Goal: Task Accomplishment & Management: Complete application form

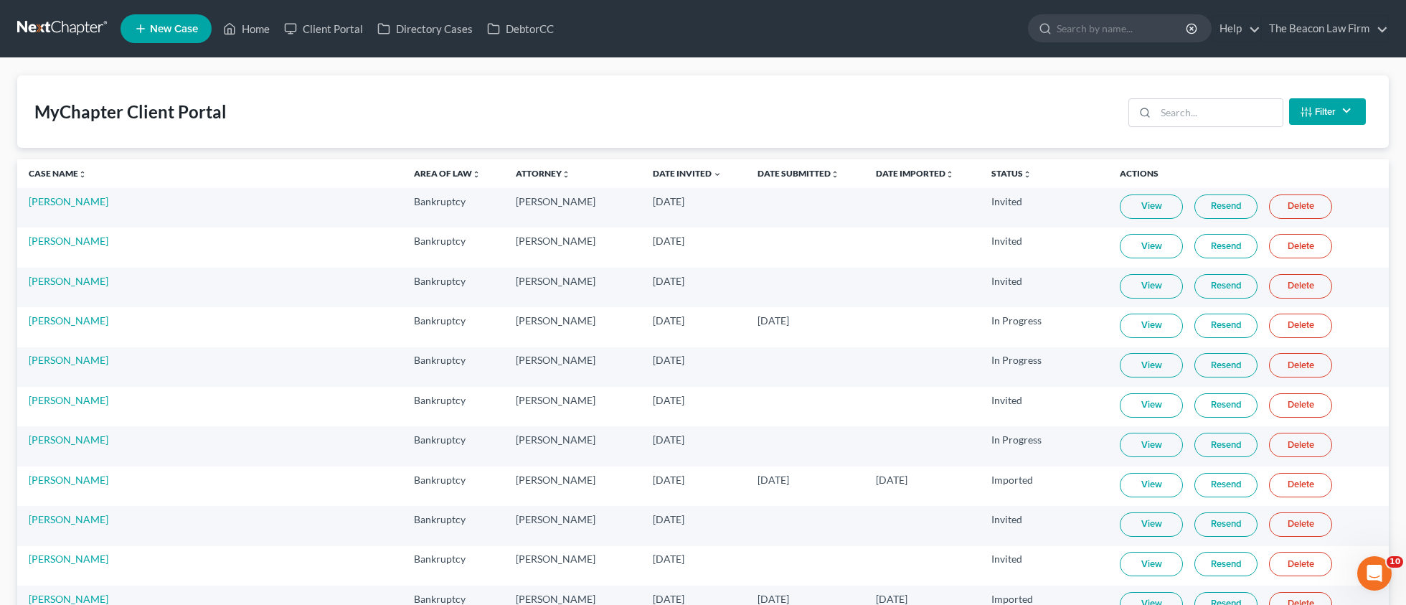
click at [184, 29] on span "New Case" at bounding box center [174, 29] width 48 height 11
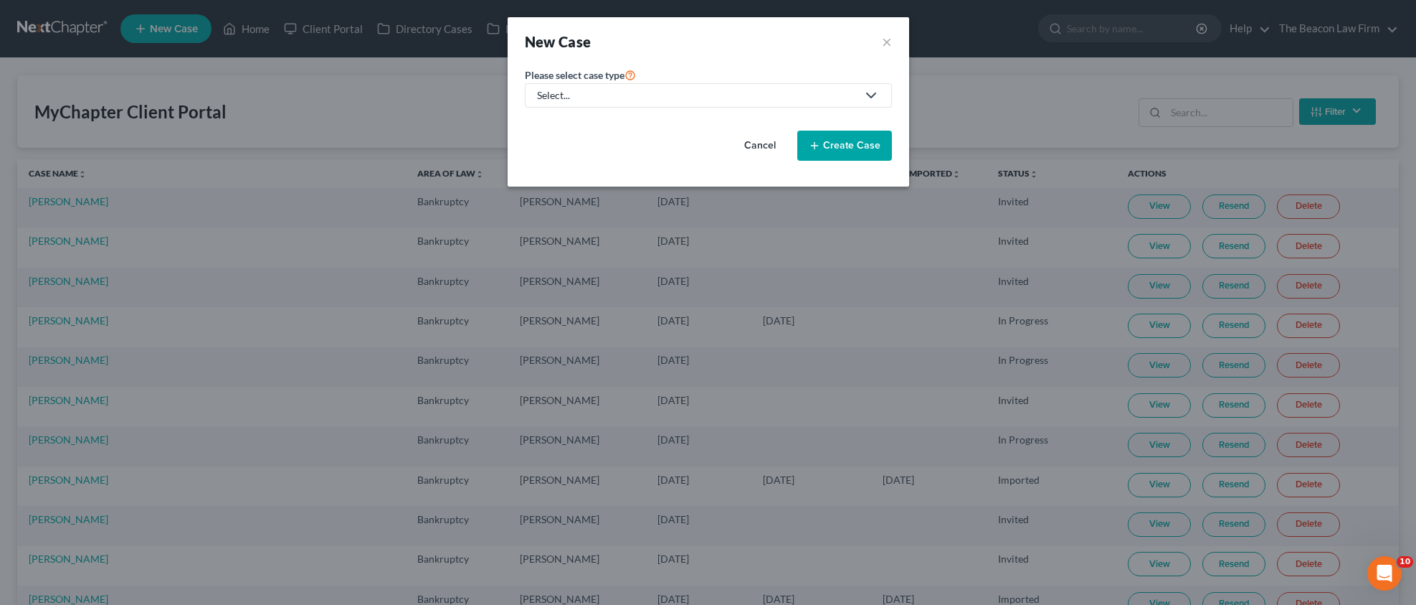
click at [588, 93] on div "Select..." at bounding box center [697, 95] width 320 height 14
click at [564, 131] on div "Bankruptcy" at bounding box center [565, 124] width 52 height 14
select select "15"
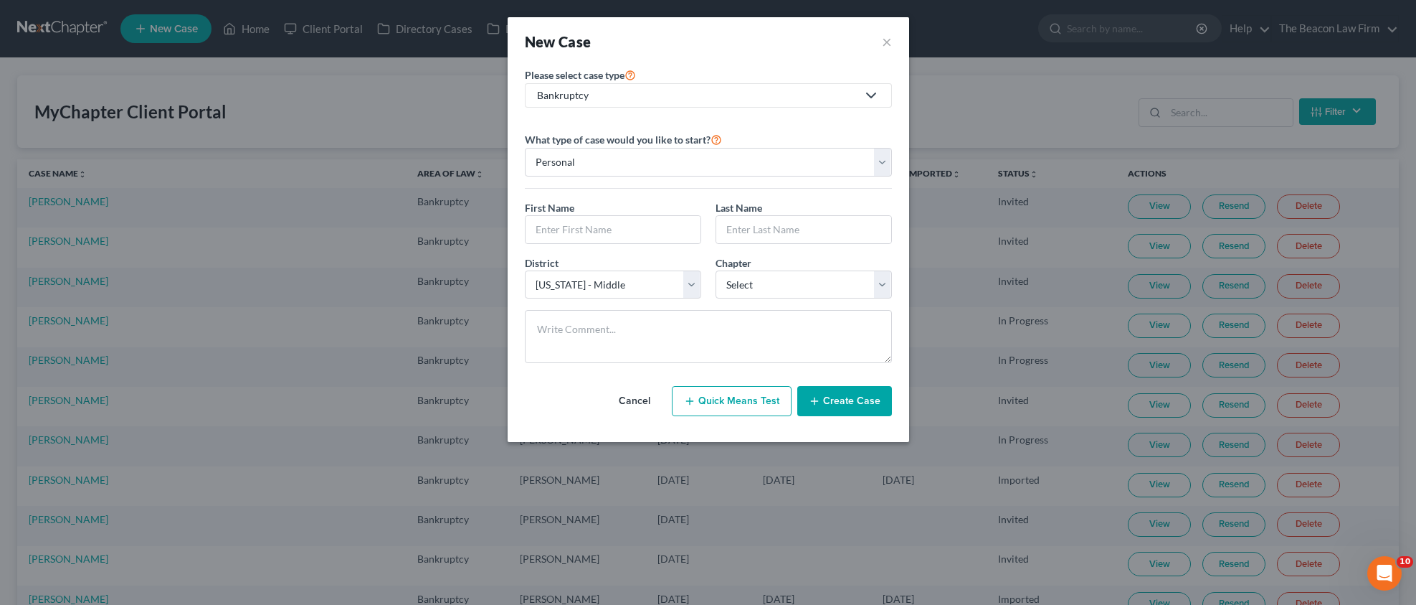
click at [580, 128] on div "What type of case would you like to start? Personal Business First Name * Last …" at bounding box center [708, 246] width 367 height 255
click at [571, 227] on input "text" at bounding box center [613, 229] width 175 height 27
paste input "[PERSON_NAME] JohnsonDeanna [PERSON_NAME]"
type input "[PERSON_NAME] JohnsonDeanna [PERSON_NAME]"
drag, startPoint x: 852, startPoint y: 231, endPoint x: 623, endPoint y: 229, distance: 228.8
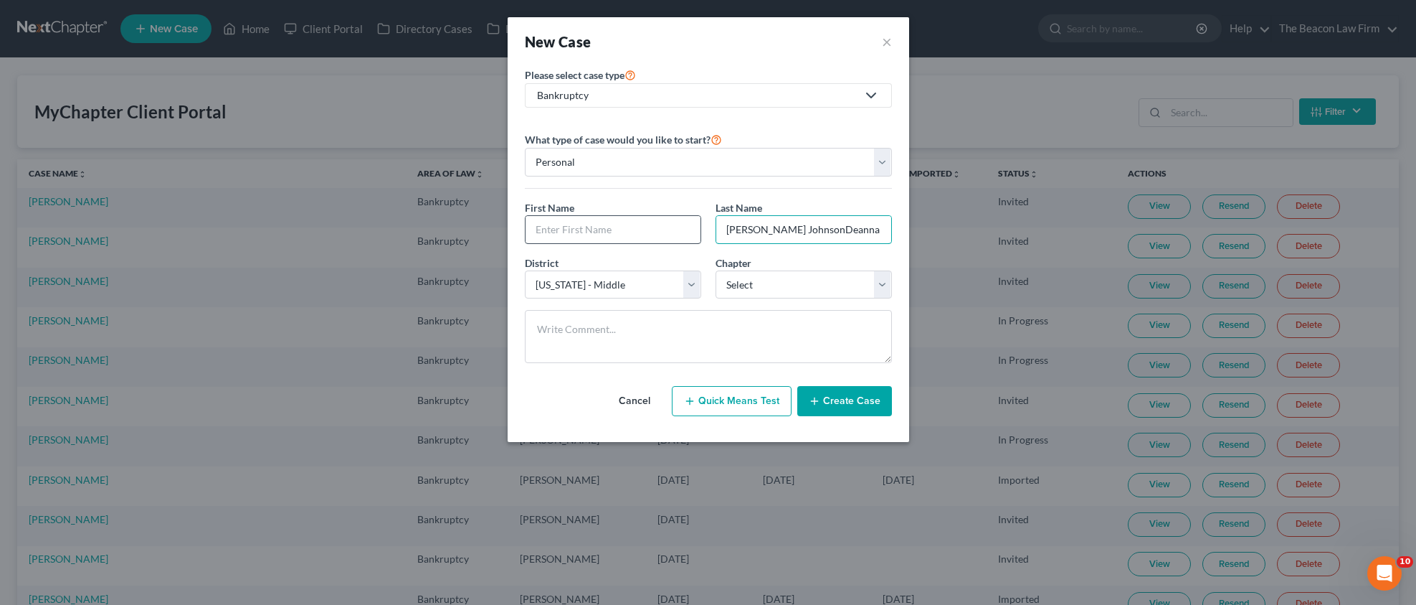
click at [623, 229] on div "First Name * Last Name * [PERSON_NAME] JohnsonDeanna [PERSON_NAME]" at bounding box center [709, 227] width 382 height 55
click at [602, 226] on input "text" at bounding box center [613, 229] width 175 height 27
paste input "[PERSON_NAME]"
click at [775, 232] on input "[PERSON_NAME]" at bounding box center [803, 229] width 175 height 27
drag, startPoint x: 850, startPoint y: 229, endPoint x: 546, endPoint y: 225, distance: 303.4
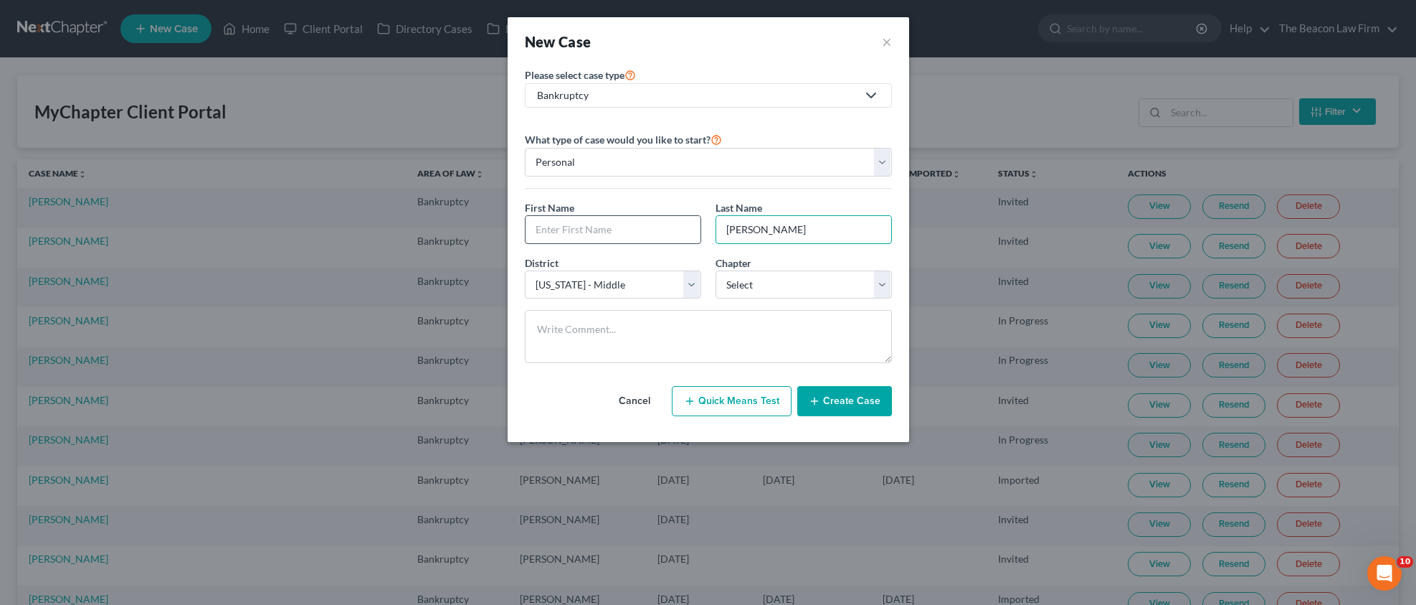
click at [546, 225] on div "First Name * Last Name * [PERSON_NAME]" at bounding box center [709, 227] width 382 height 55
type input "nson"
click at [573, 232] on input "text" at bounding box center [613, 229] width 175 height 27
paste input "[PERSON_NAME]"
type input "[PERSON_NAME]"
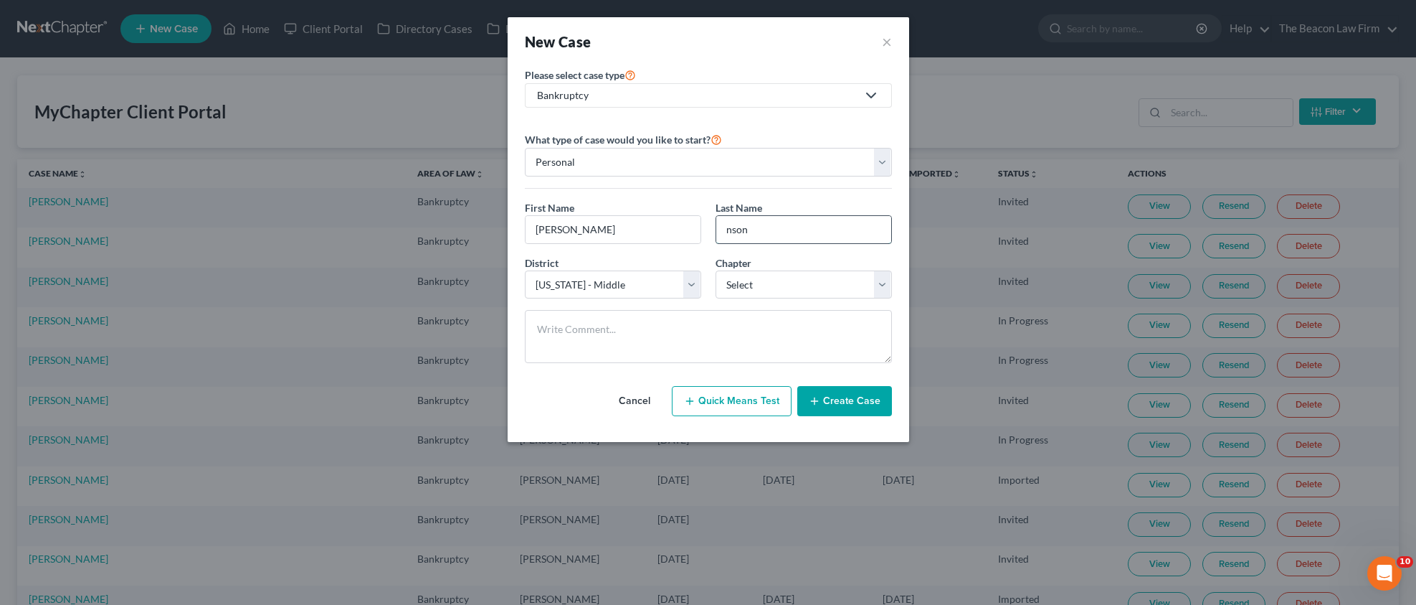
click at [782, 233] on input "nson" at bounding box center [803, 229] width 175 height 27
paste input "[PERSON_NAME]"
drag, startPoint x: 826, startPoint y: 229, endPoint x: 792, endPoint y: 229, distance: 33.7
click at [792, 229] on input "[PERSON_NAME]" at bounding box center [803, 229] width 175 height 27
click at [790, 229] on input "[PERSON_NAME]" at bounding box center [803, 229] width 175 height 27
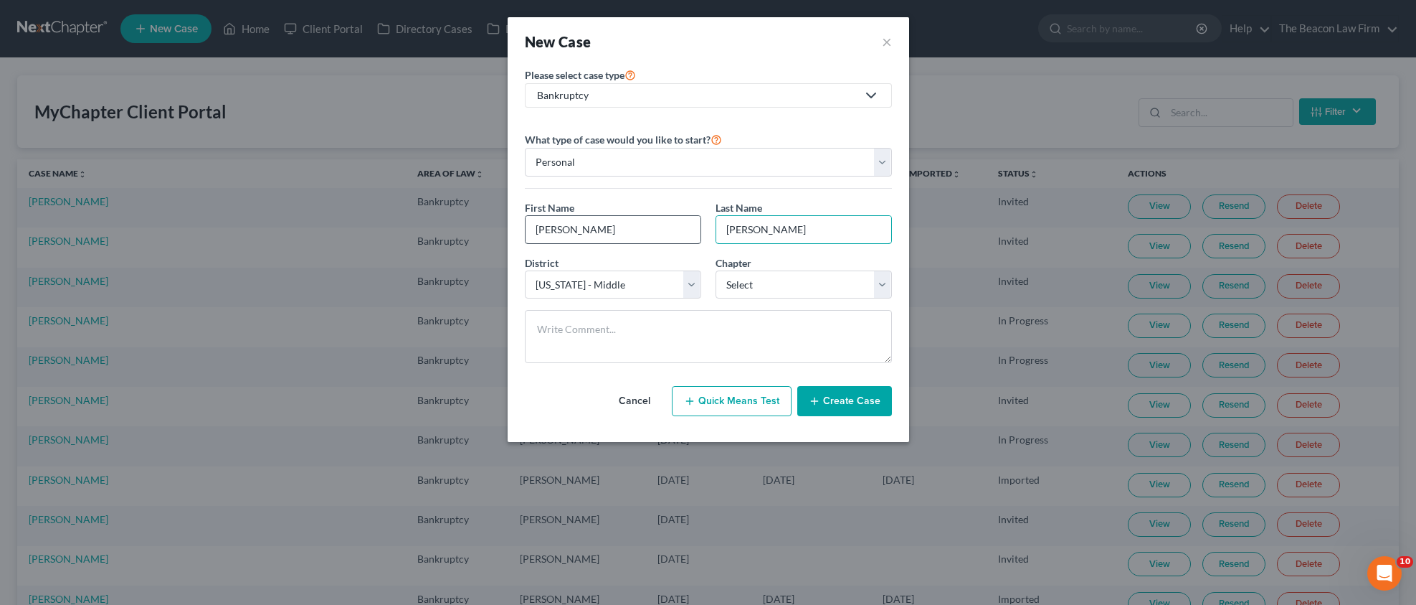
click at [637, 230] on div "First Name * [PERSON_NAME] Last Name * [PERSON_NAME]" at bounding box center [709, 227] width 382 height 55
type input "[PERSON_NAME]"
drag, startPoint x: 660, startPoint y: 231, endPoint x: 572, endPoint y: 229, distance: 88.2
click at [569, 232] on input "[PERSON_NAME]" at bounding box center [613, 229] width 175 height 27
type input "[PERSON_NAME]"
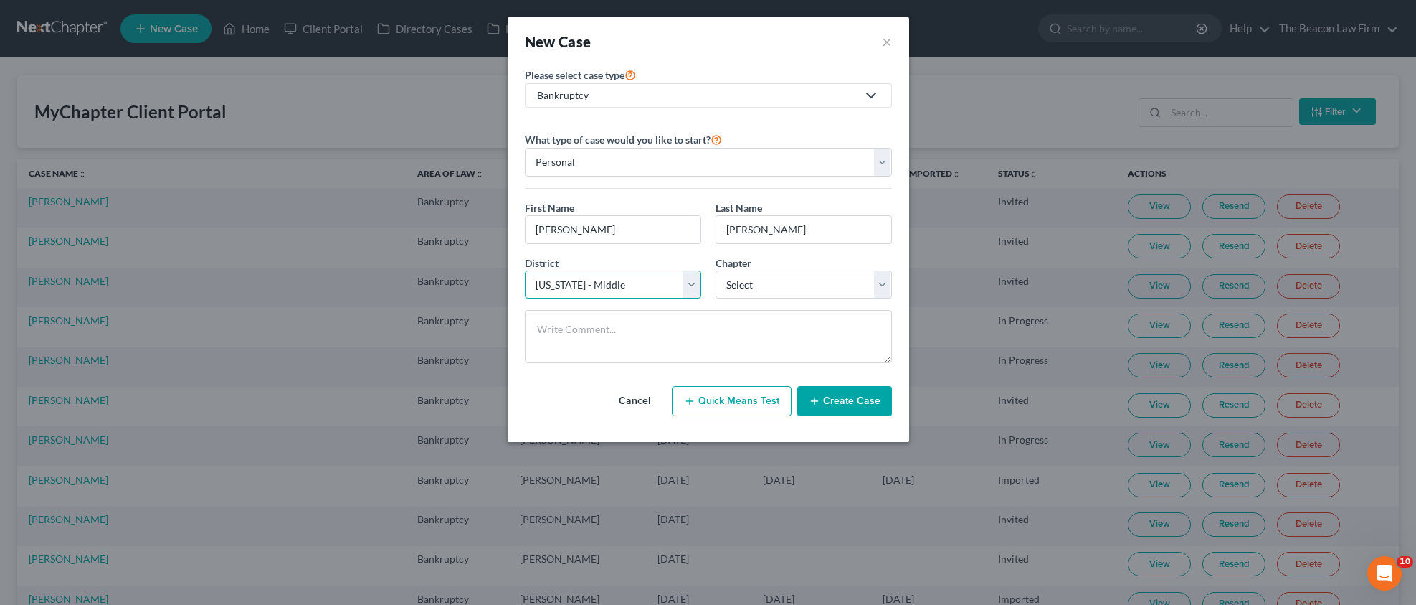
select select "12"
select select "0"
click at [846, 397] on button "Create Case" at bounding box center [844, 401] width 95 height 30
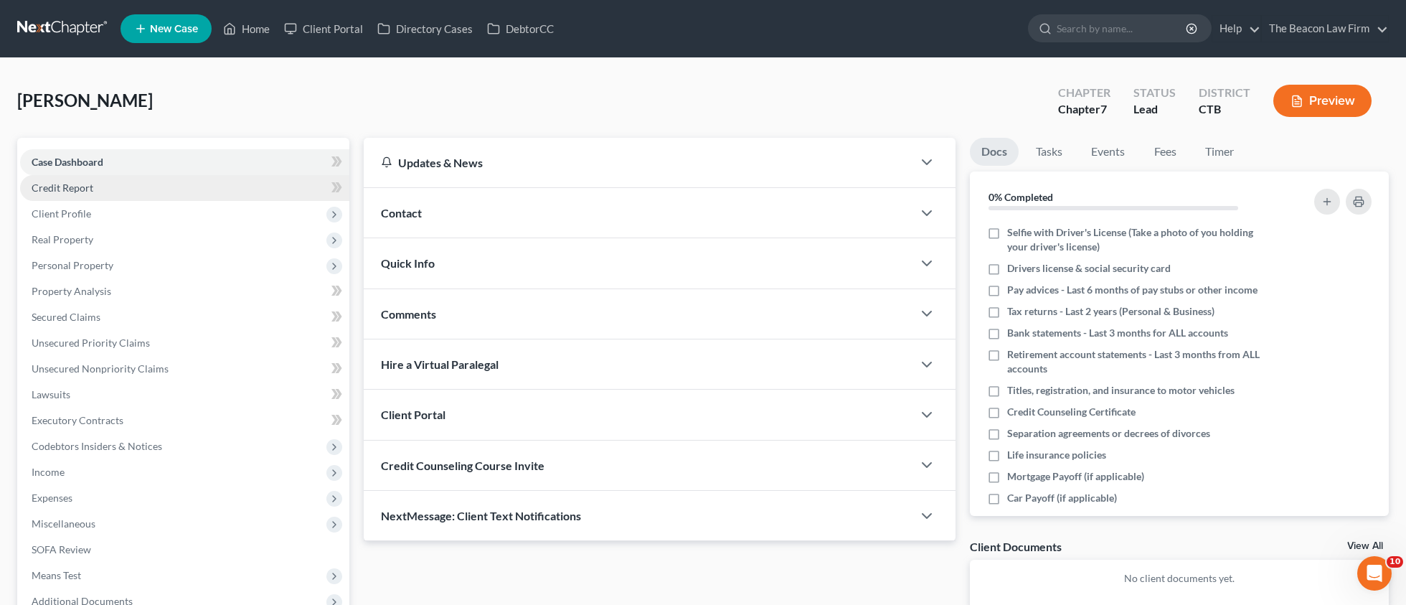
click at [74, 191] on span "Credit Report" at bounding box center [63, 187] width 62 height 12
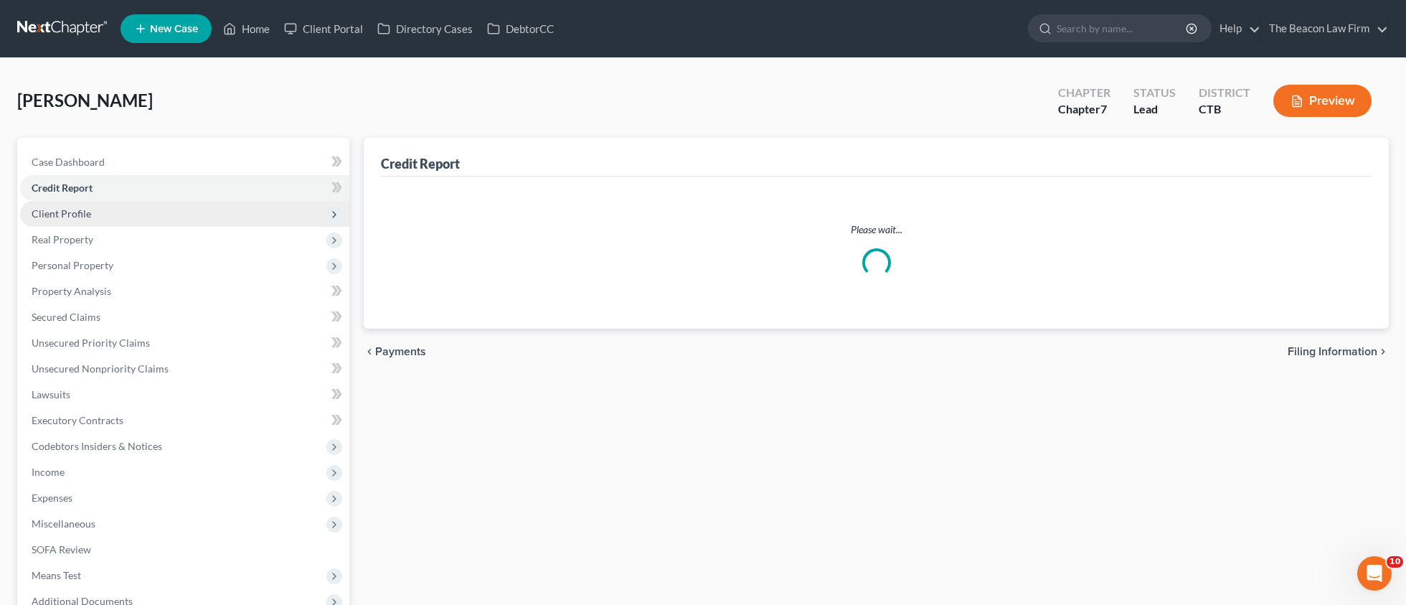
click at [71, 212] on span "Client Profile" at bounding box center [62, 213] width 60 height 12
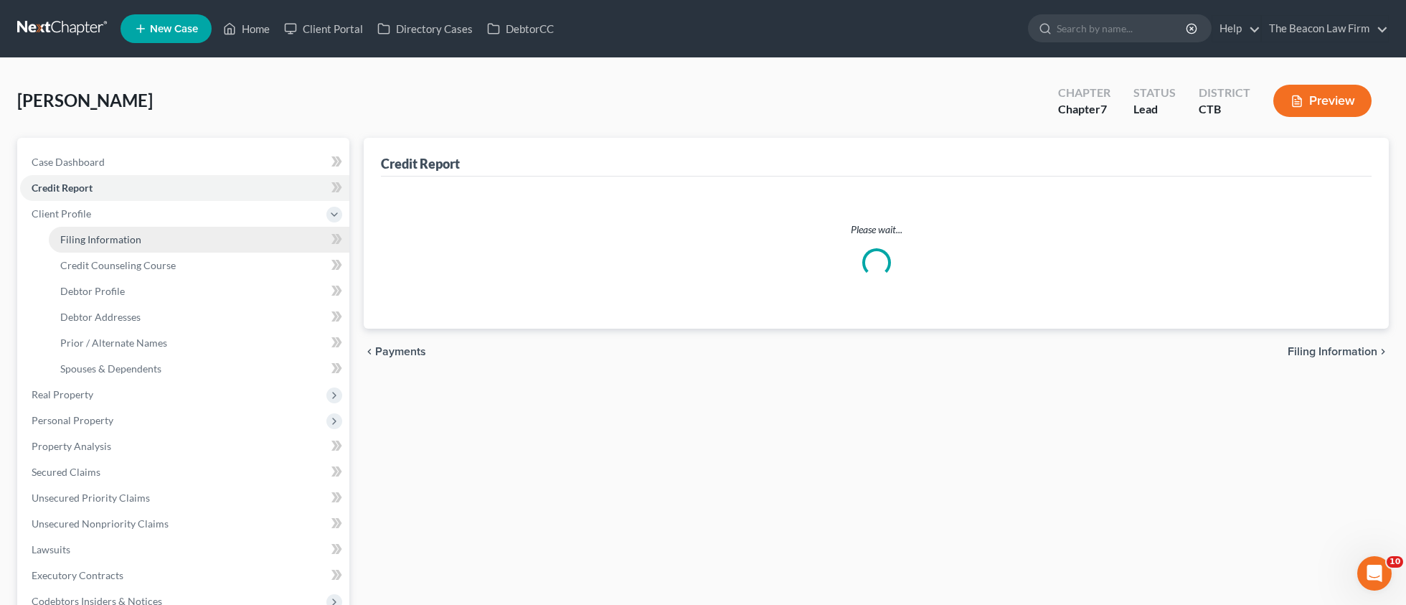
click at [96, 235] on span "Filing Information" at bounding box center [100, 239] width 81 height 12
select select "1"
select select "0"
select select "12"
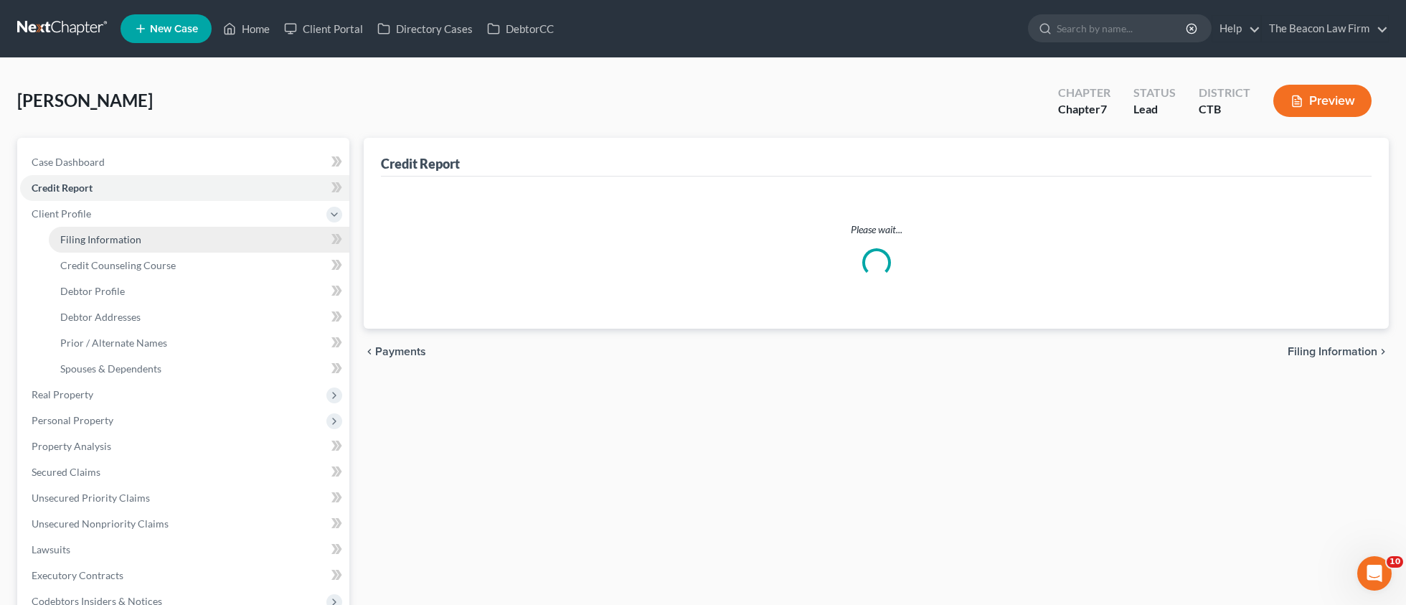
select select "6"
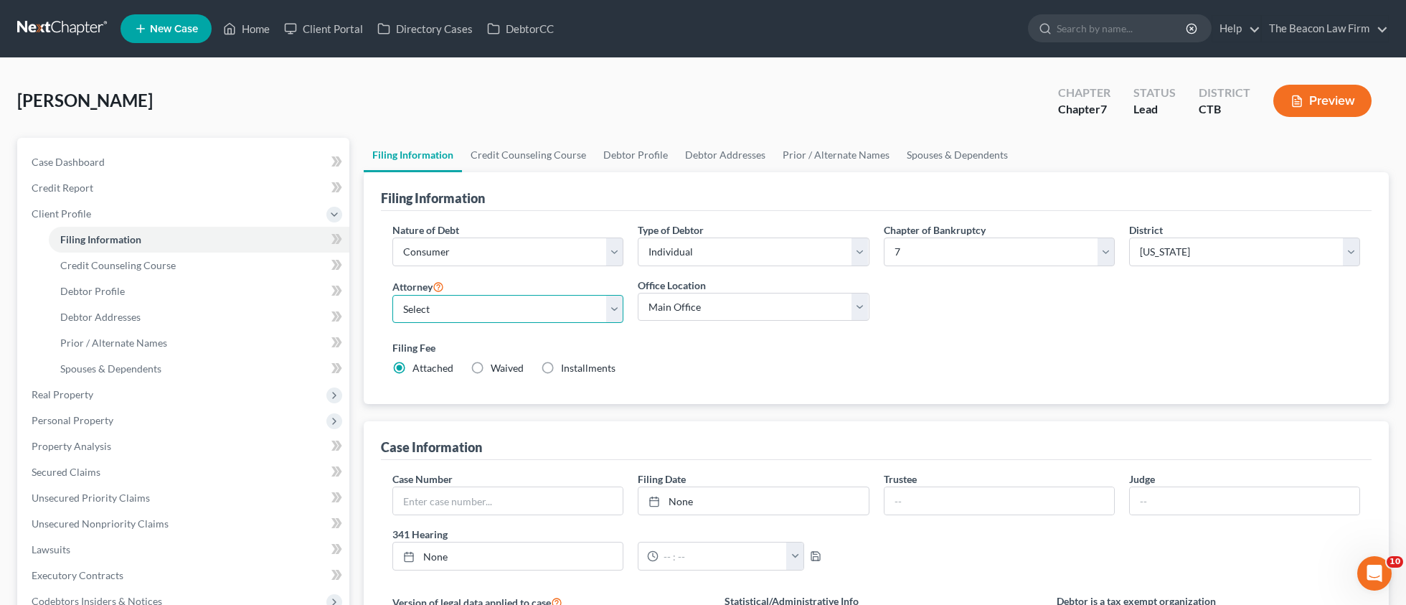
select select "14"
select select "0"
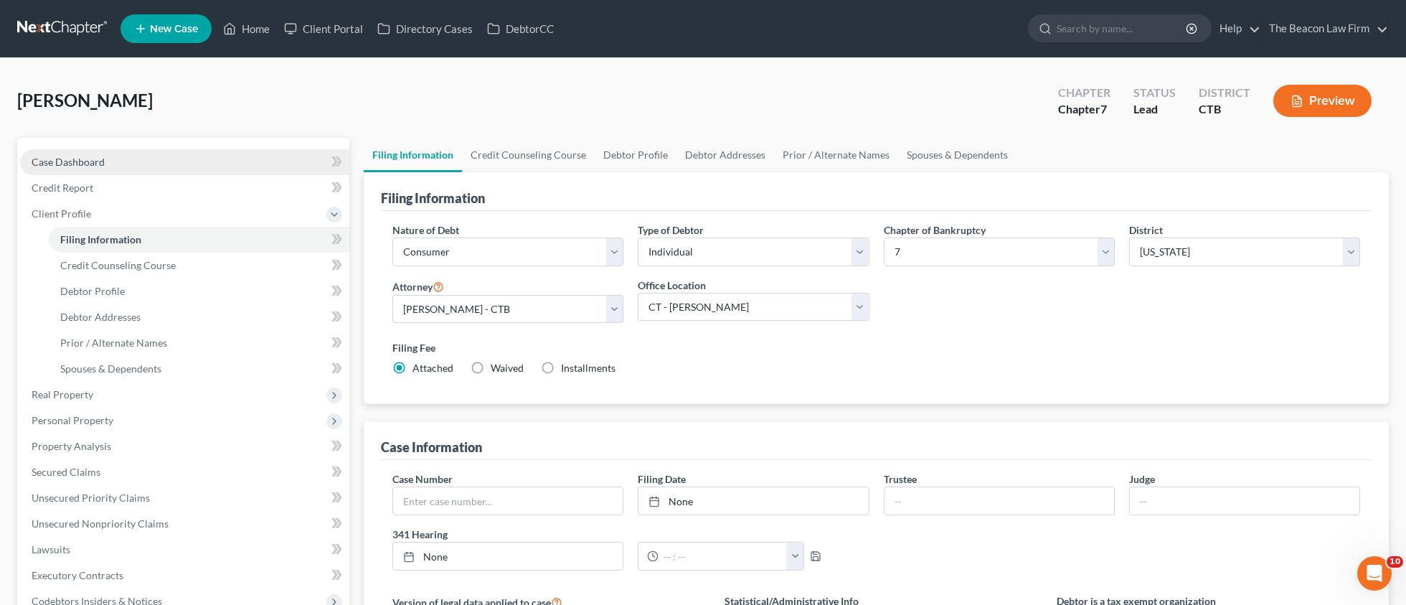
click at [76, 166] on span "Case Dashboard" at bounding box center [68, 162] width 73 height 12
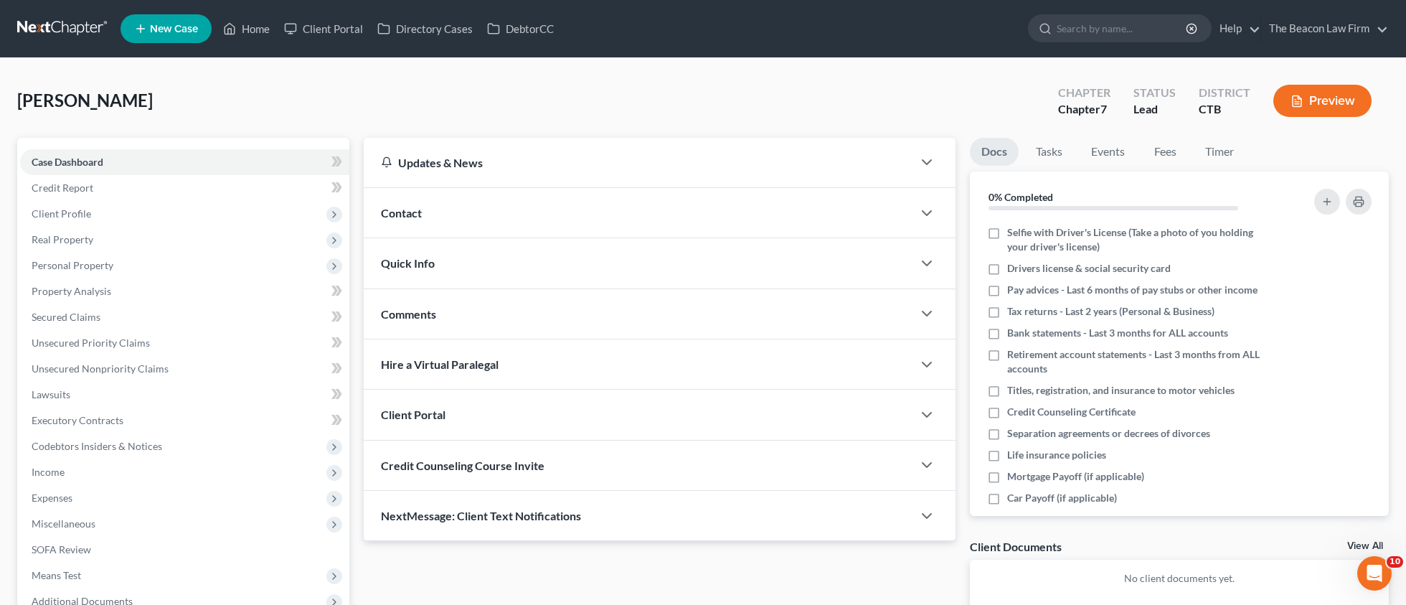
click at [425, 320] on div "Comments" at bounding box center [638, 313] width 549 height 49
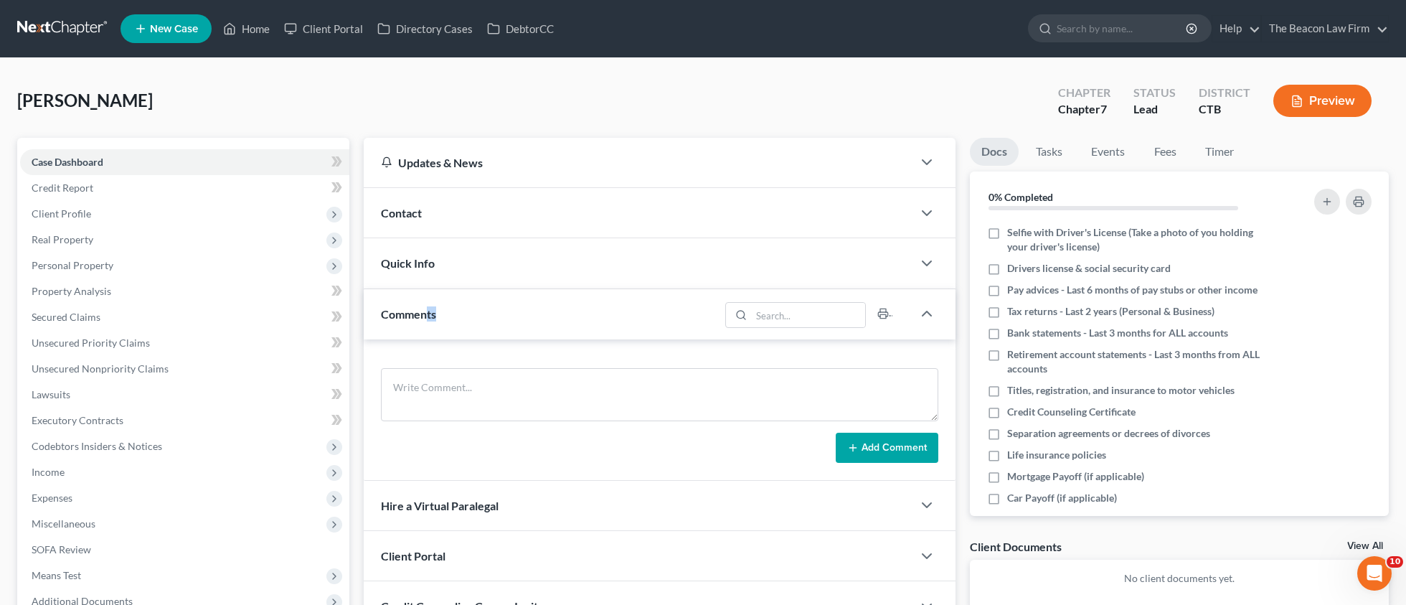
click at [458, 427] on form "Add Comment" at bounding box center [659, 415] width 557 height 95
click at [450, 399] on textarea at bounding box center [659, 394] width 557 height 53
click at [711, 386] on textarea at bounding box center [659, 394] width 557 height 53
paste textarea "Sent potential client notification email correspondence to Attorney [PERSON_NAM…"
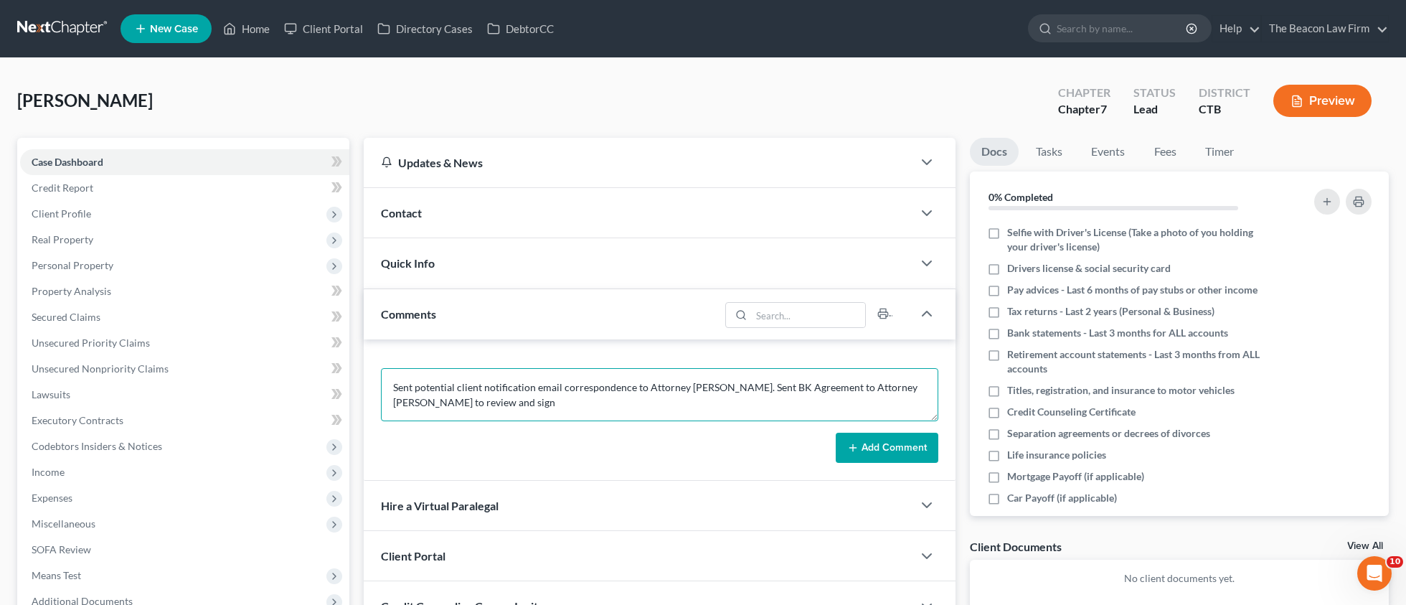
click at [704, 387] on textarea "Sent potential client notification email correspondence to Attorney [PERSON_NAM…" at bounding box center [659, 394] width 557 height 53
click at [879, 382] on textarea "Sent potential client notification email correspondence to Attorney [PERSON_NAM…" at bounding box center [659, 394] width 557 height 53
paste textarea "[PERSON_NAME]"
type textarea "Sent potential client notification email correspondence to Attorney [PERSON_NAM…"
click at [906, 445] on button "Add Comment" at bounding box center [886, 447] width 103 height 30
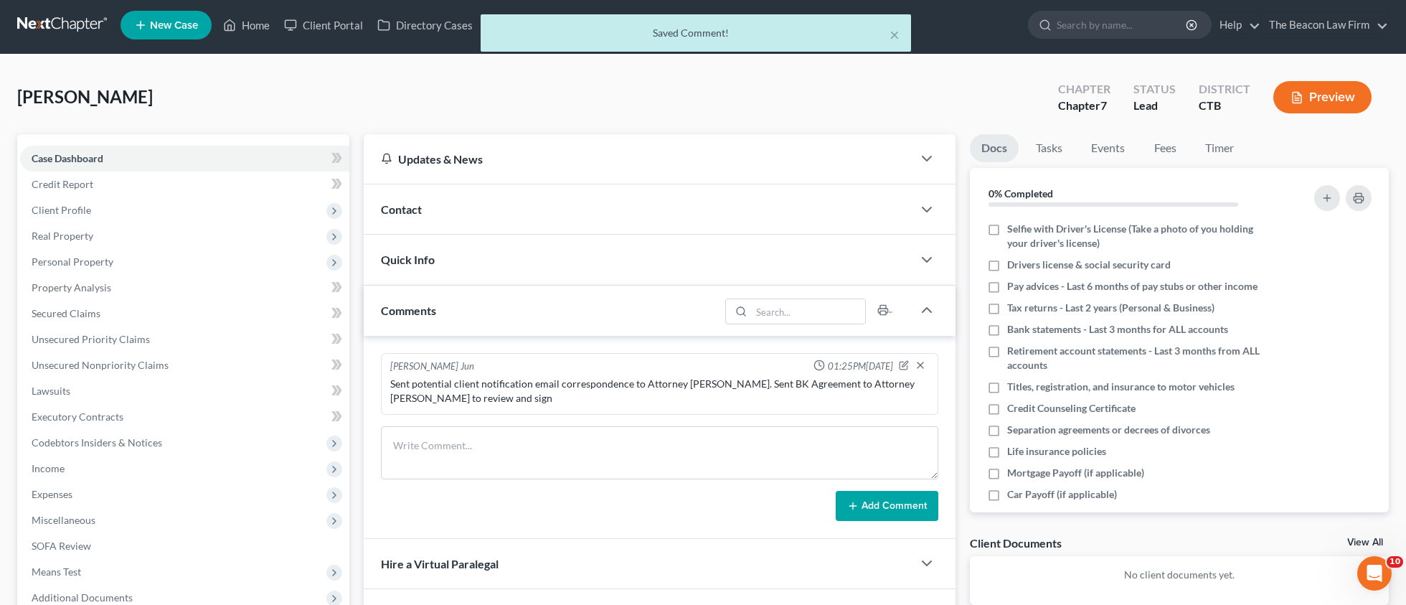
scroll to position [191, 0]
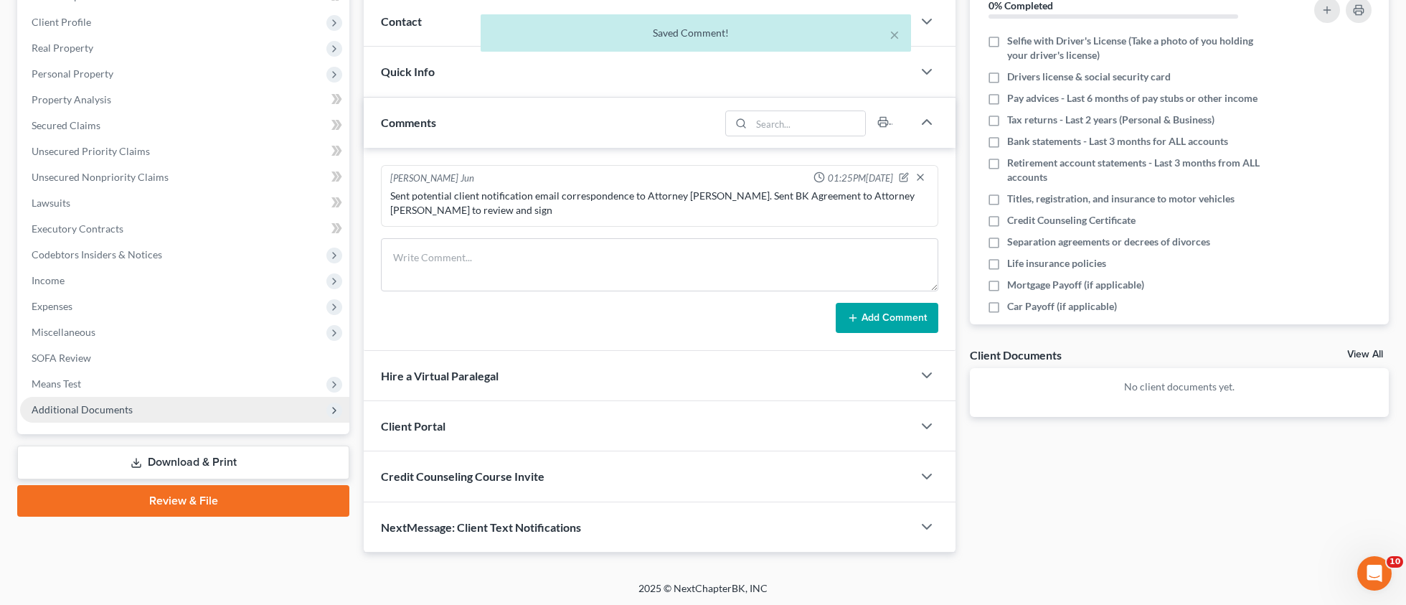
click at [110, 415] on span "Additional Documents" at bounding box center [82, 409] width 101 height 12
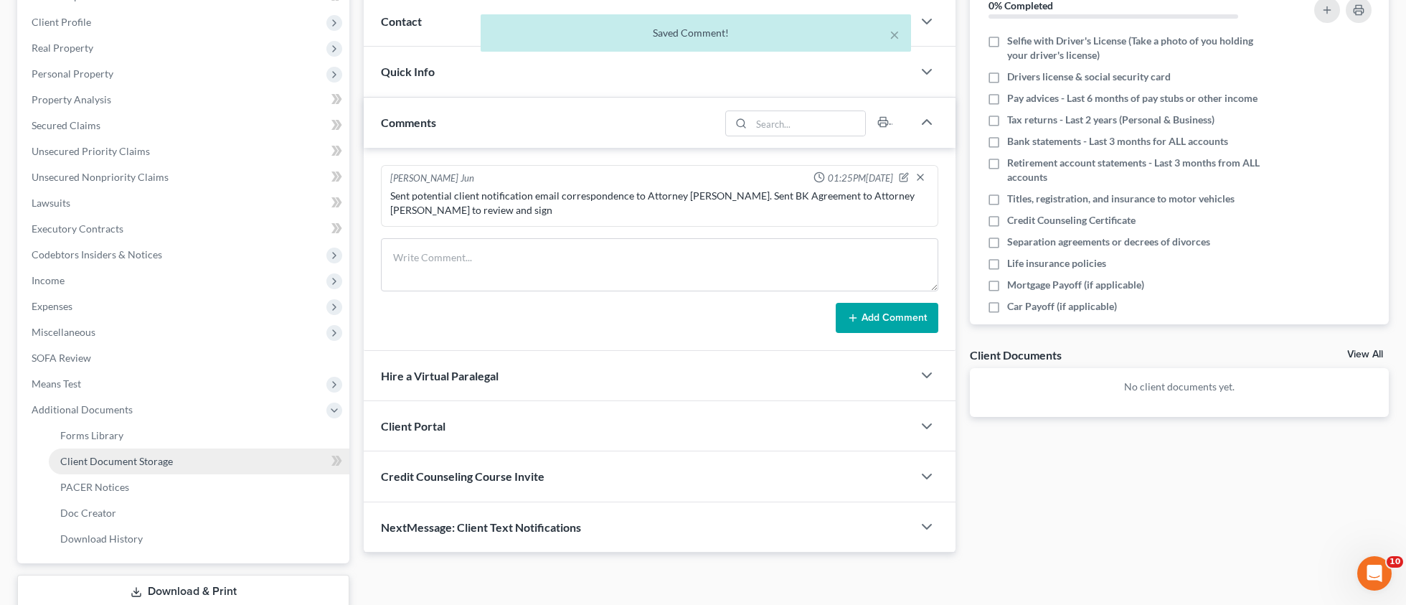
click at [132, 461] on span "Client Document Storage" at bounding box center [116, 461] width 113 height 12
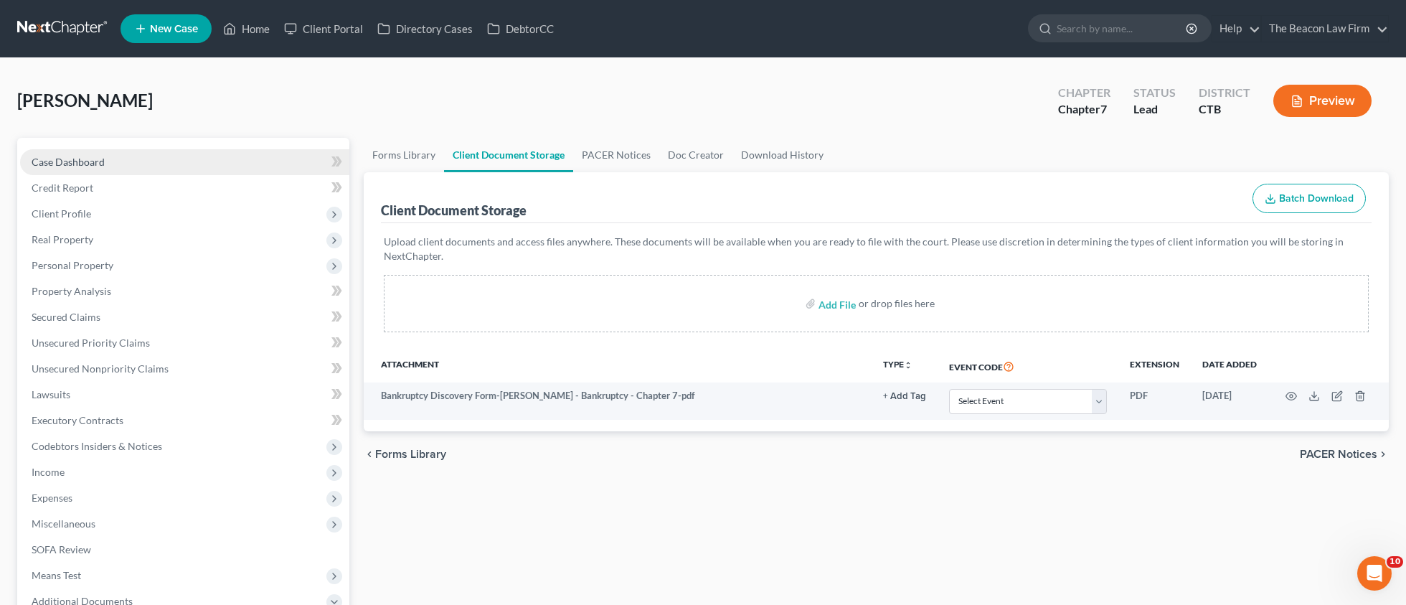
click at [85, 164] on span "Case Dashboard" at bounding box center [68, 162] width 73 height 12
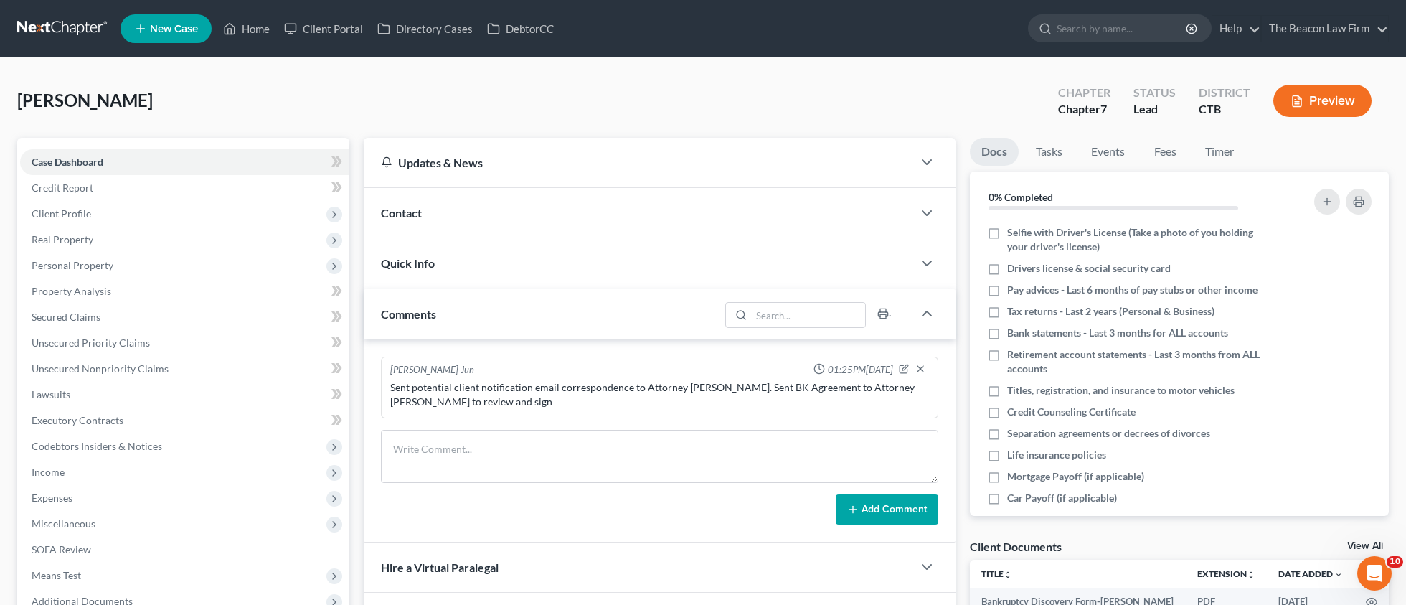
scroll to position [191, 0]
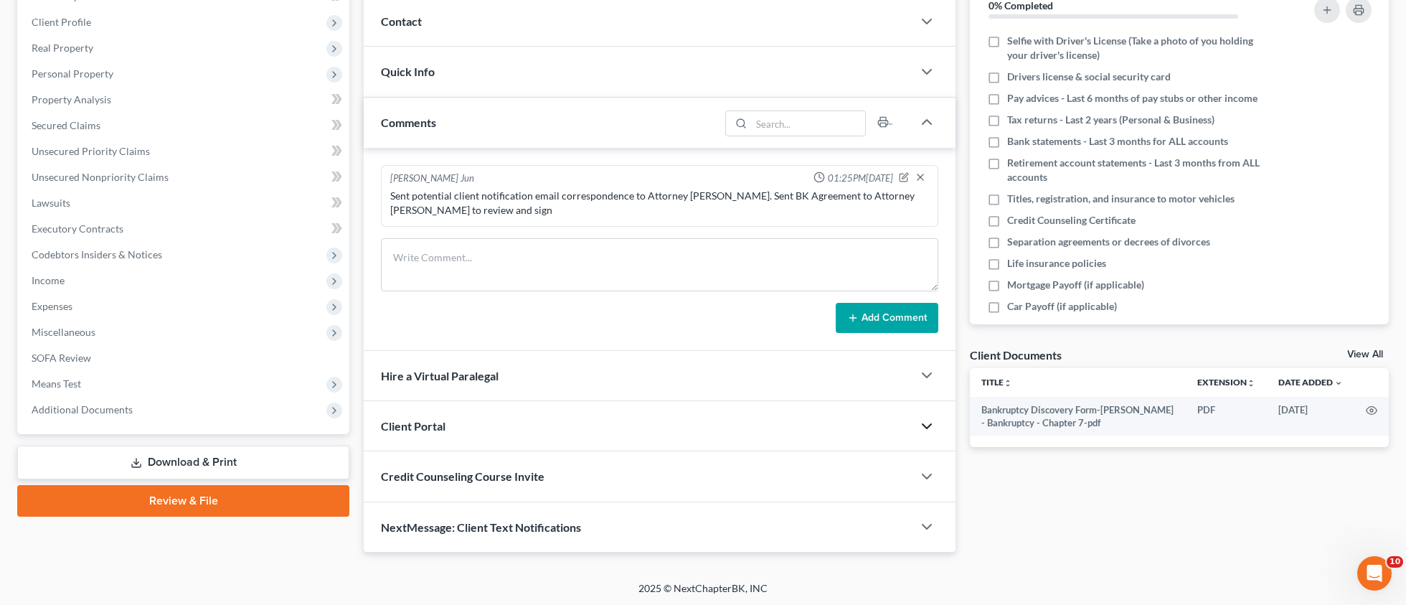
click at [923, 428] on icon "button" at bounding box center [926, 425] width 17 height 17
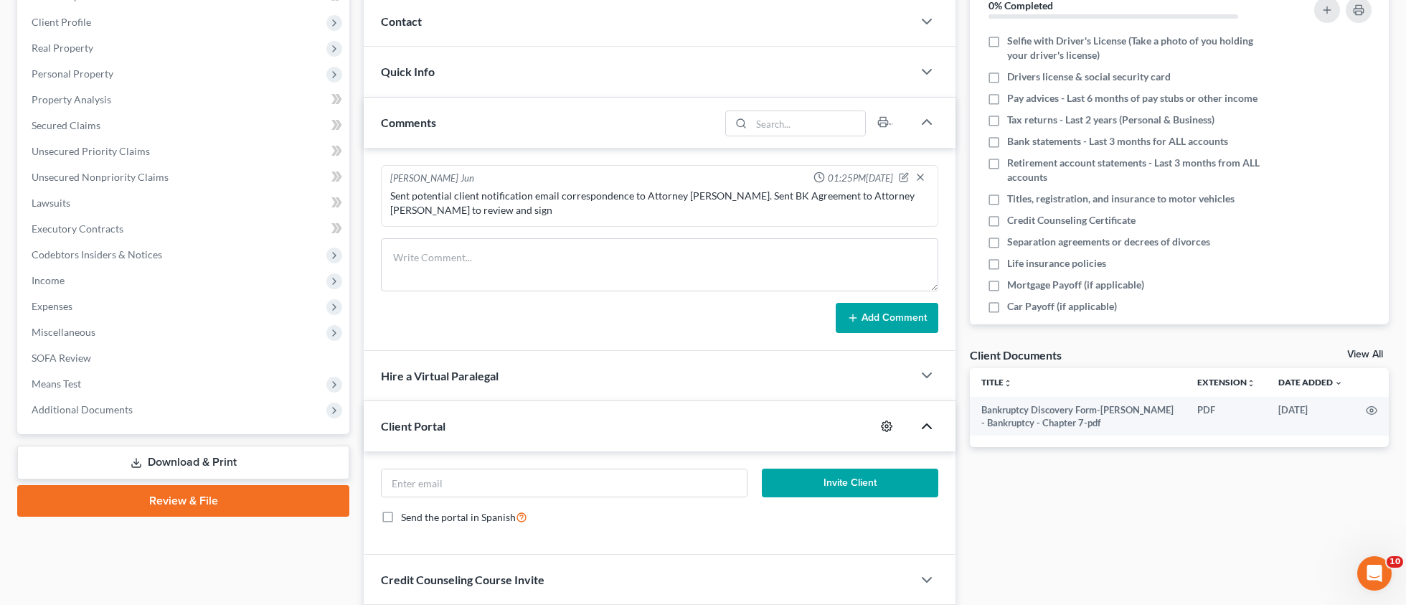
click at [884, 425] on icon "button" at bounding box center [886, 425] width 11 height 11
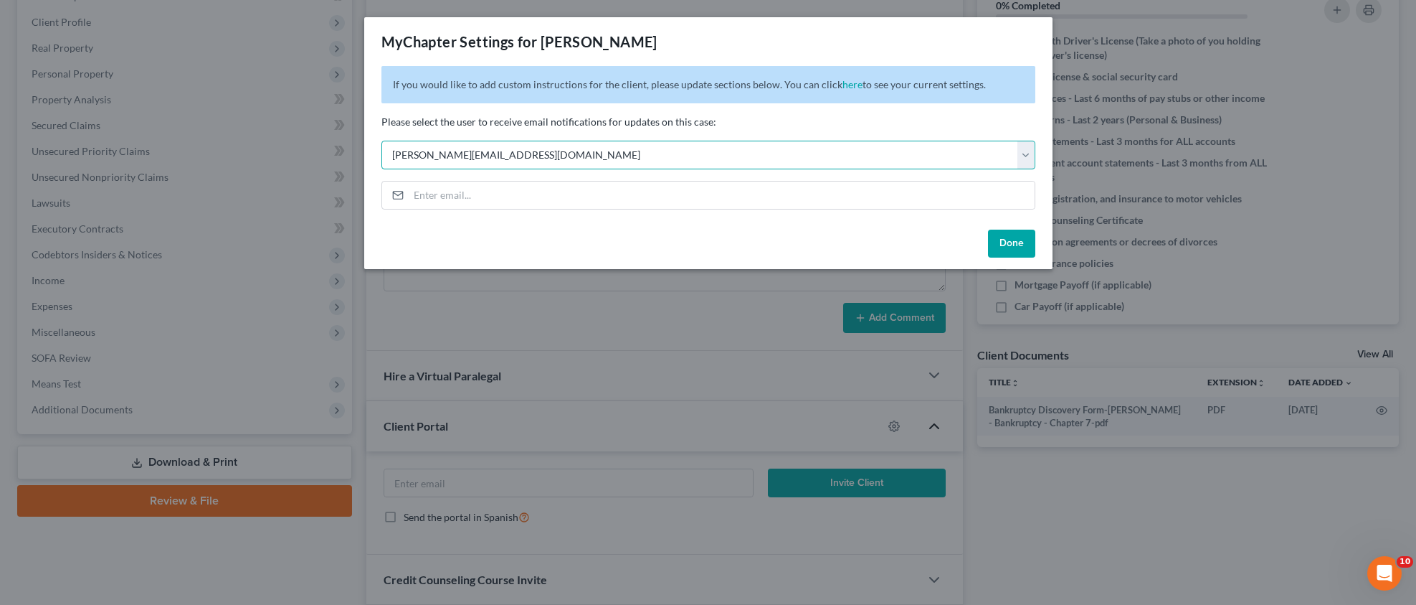
select select "3"
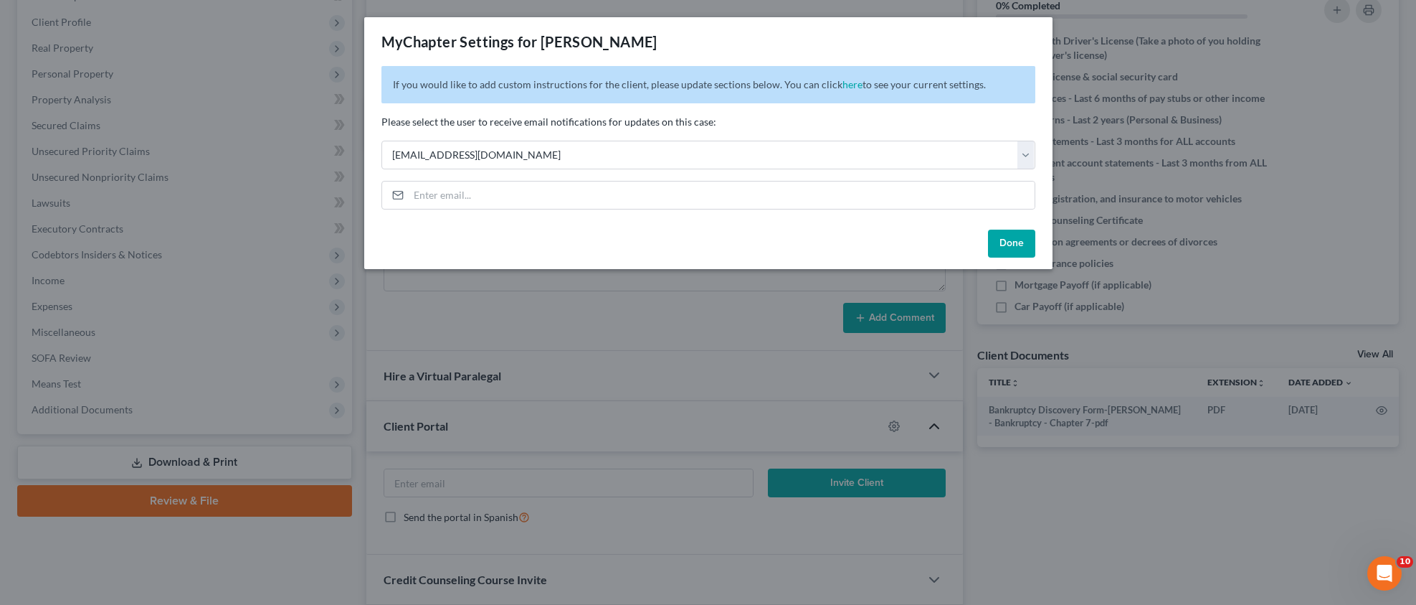
click at [1008, 243] on button "Done" at bounding box center [1011, 243] width 47 height 29
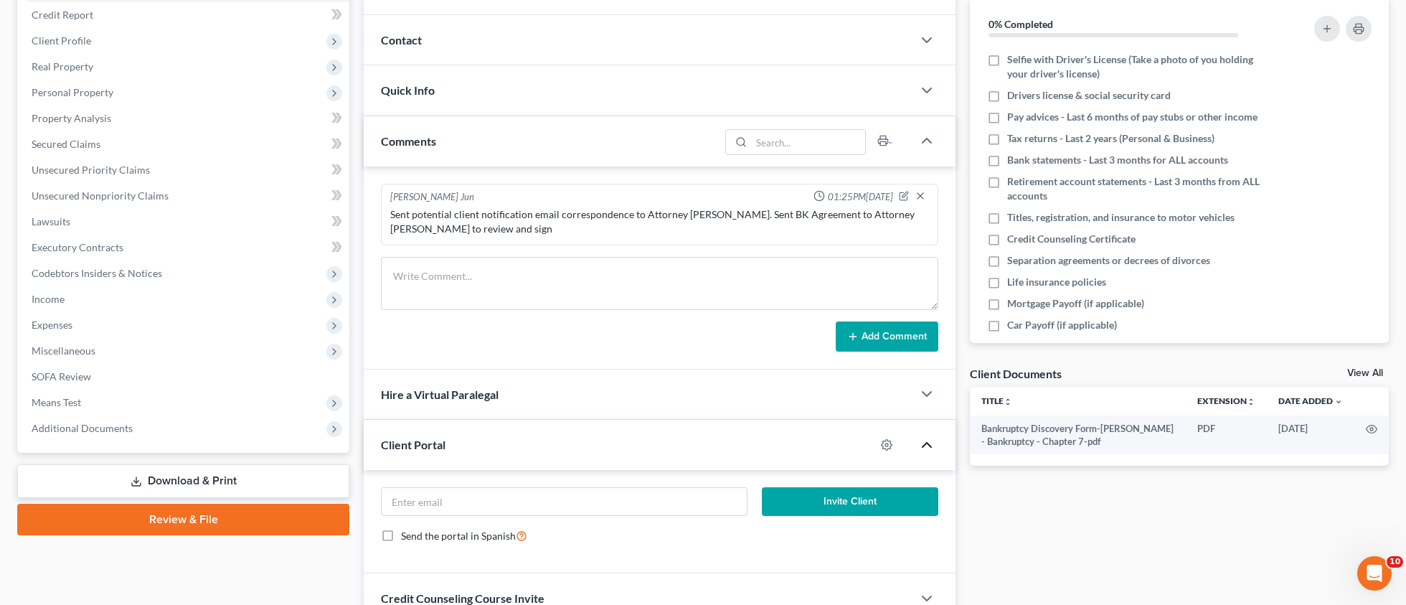
scroll to position [0, 0]
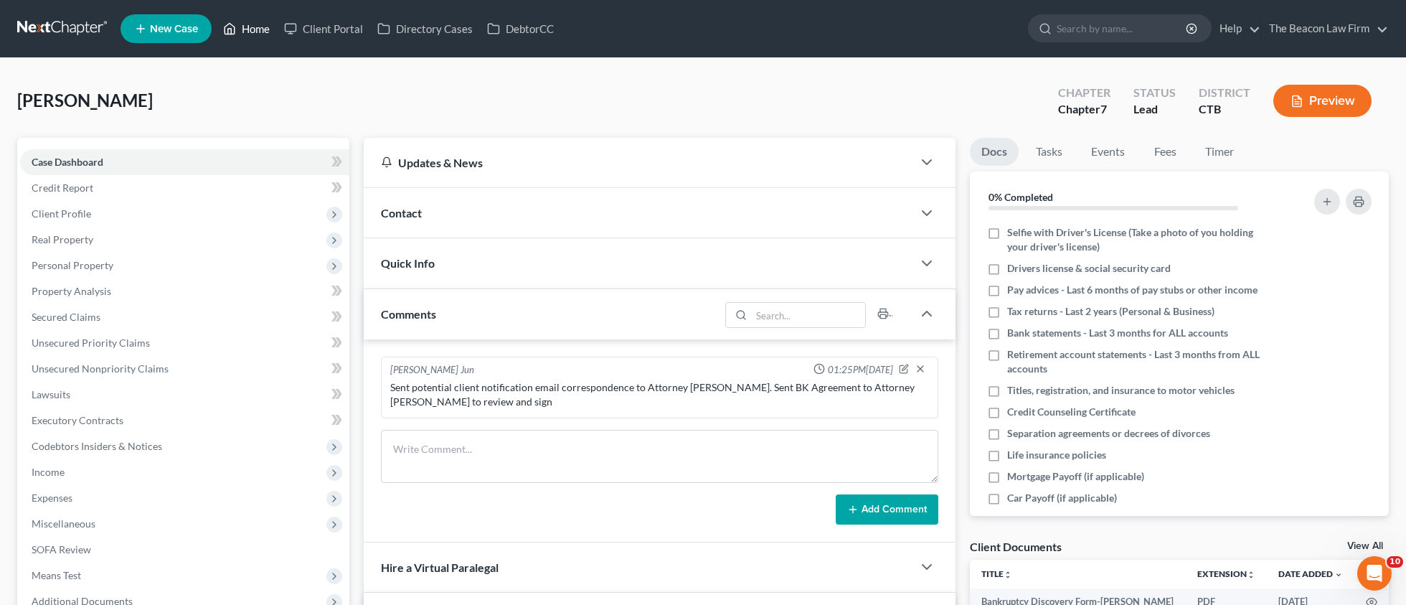
click at [253, 27] on link "Home" at bounding box center [246, 29] width 61 height 26
